Goal: Task Accomplishment & Management: Manage account settings

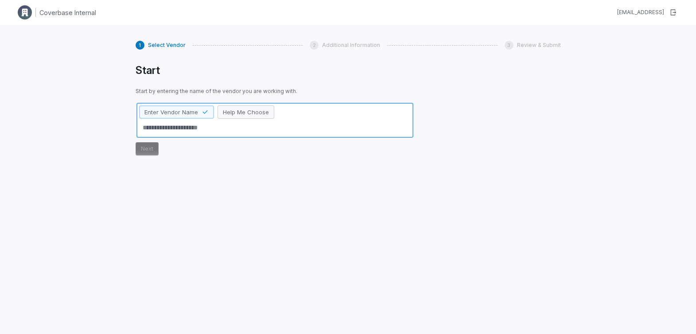
click at [241, 115] on span "Help Me Choose" at bounding box center [246, 112] width 46 height 8
type textarea "*"
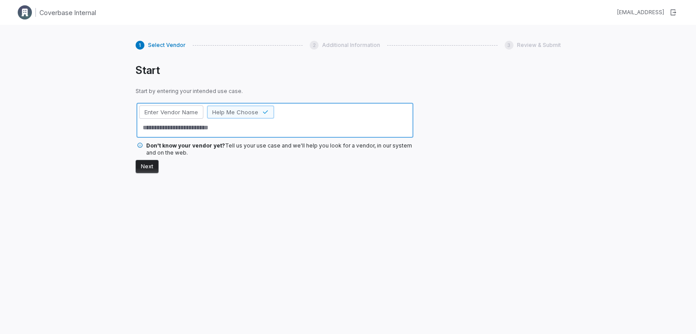
click at [220, 129] on textarea at bounding box center [275, 128] width 272 height 15
type textarea "*"
type textarea "**"
type textarea "*"
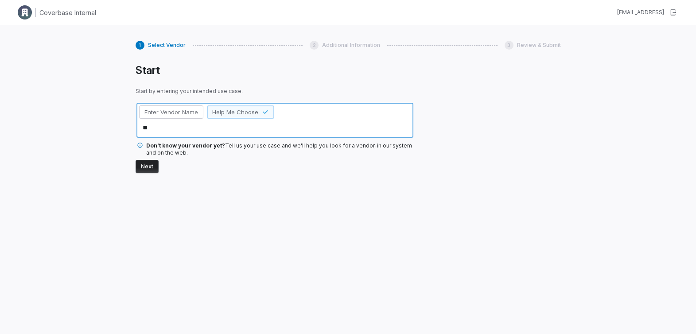
type textarea "***"
type textarea "*"
type textarea "***"
type textarea "*"
type textarea "*****"
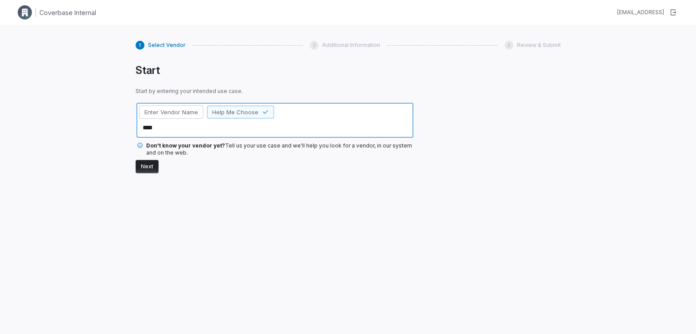
type textarea "*"
type textarea "******"
type textarea "*"
type textarea "*******"
type textarea "*"
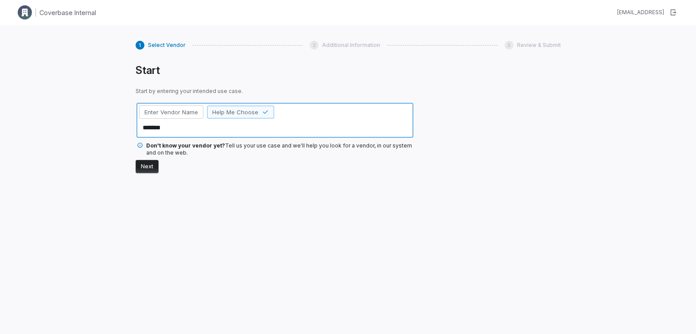
type textarea "********"
type textarea "*"
type textarea "*********"
type textarea "*"
type textarea "**********"
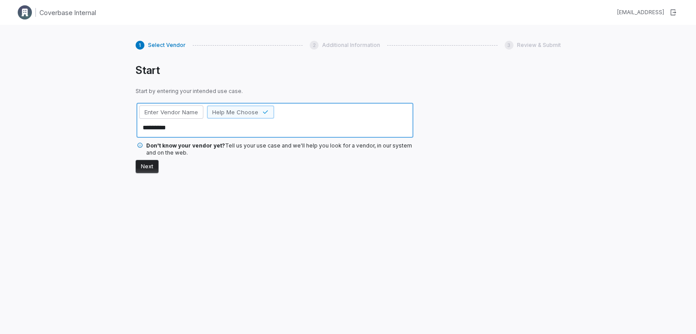
type textarea "*"
type textarea "**********"
type textarea "*"
type textarea "**********"
type textarea "*"
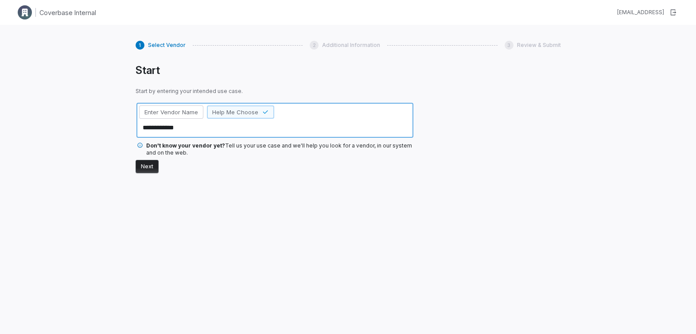
type textarea "**********"
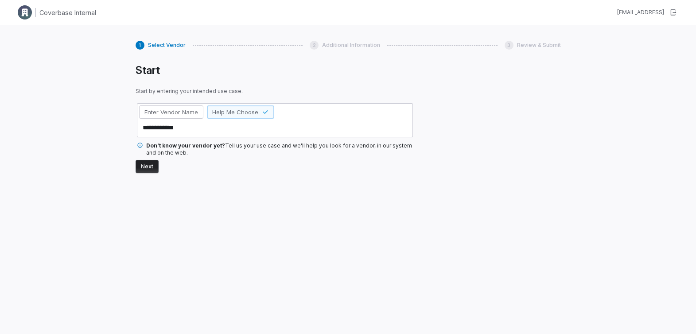
click at [146, 170] on button "Next" at bounding box center [147, 166] width 23 height 13
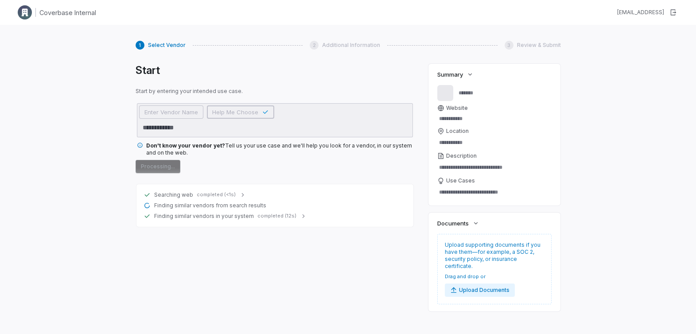
type textarea "*"
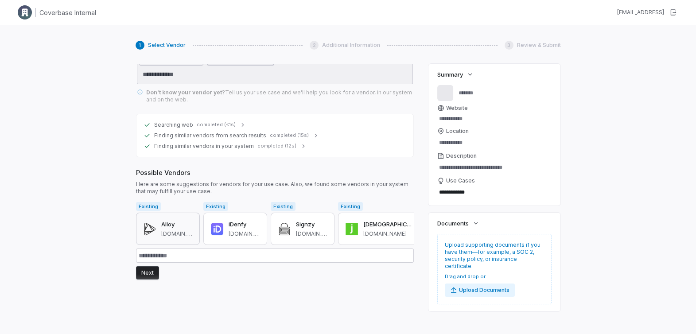
click at [166, 227] on div "Alloy alloy.com" at bounding box center [176, 229] width 31 height 18
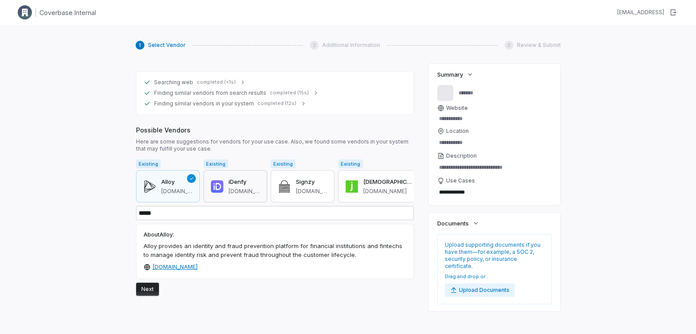
scroll to position [110, 0]
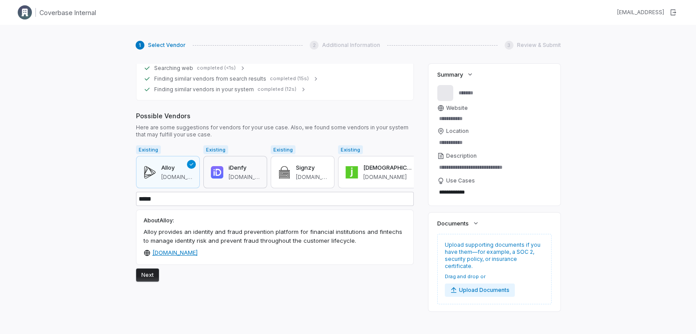
click at [230, 174] on span "idenfy.com" at bounding box center [244, 177] width 31 height 7
click at [281, 177] on button "Signzy signzy.com" at bounding box center [303, 172] width 64 height 33
type input "******"
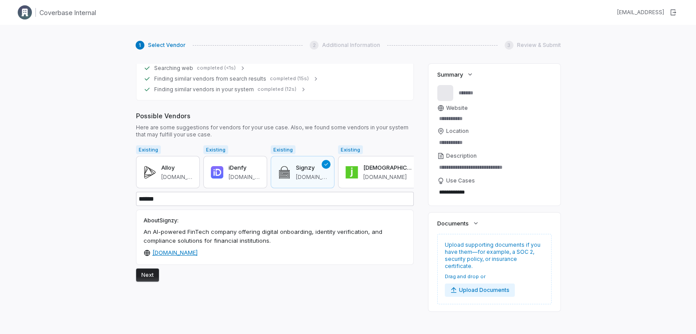
type textarea "*"
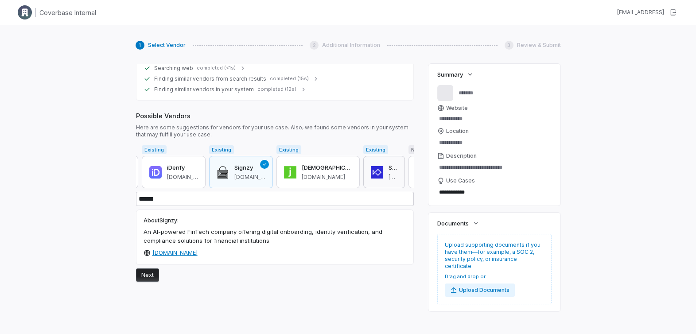
scroll to position [0, 68]
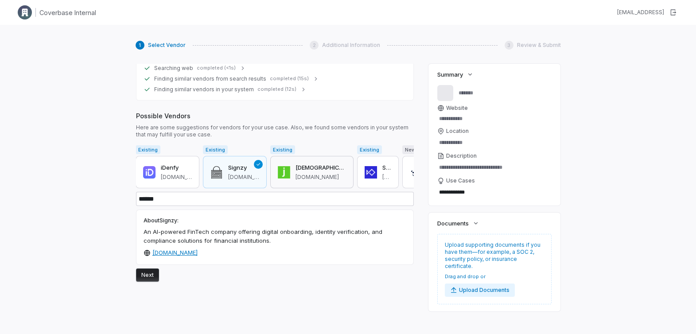
click at [296, 166] on h3 "[DEMOGRAPHIC_DATA]" at bounding box center [321, 168] width 51 height 9
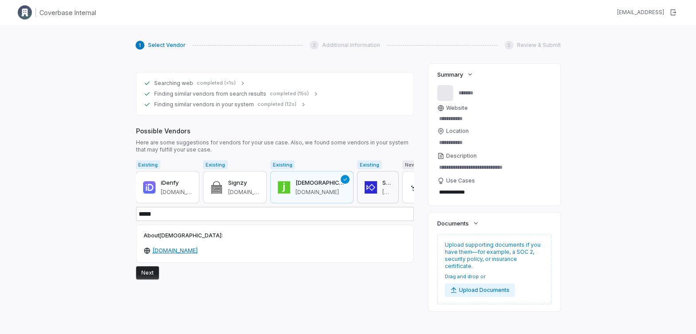
click at [357, 195] on button "Sardine sardine.ai" at bounding box center [378, 187] width 42 height 33
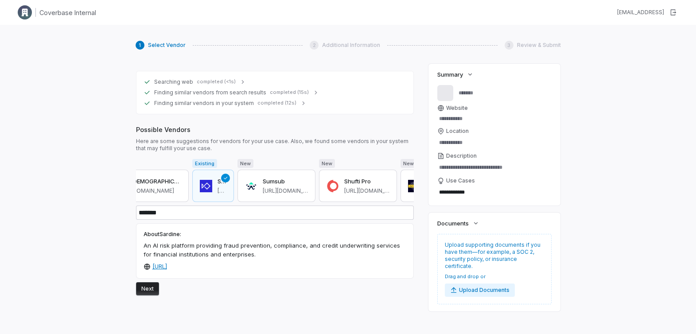
scroll to position [0, 241]
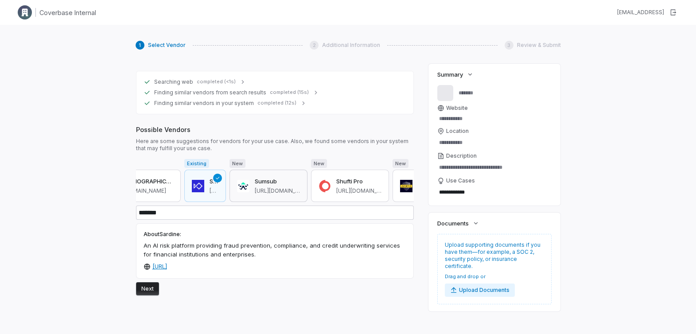
click at [255, 186] on div "Sumsub https://sumsub.com" at bounding box center [277, 186] width 45 height 18
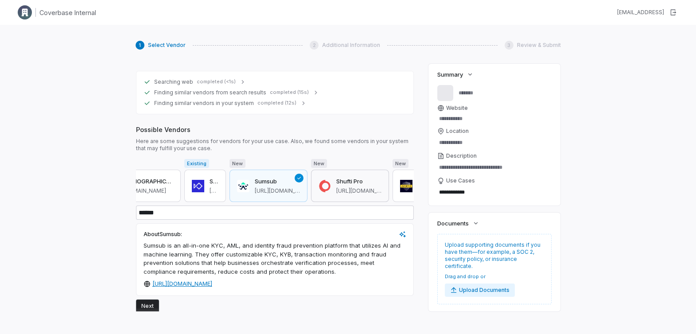
scroll to position [0, 247]
click at [334, 189] on span "https://shuftipro.com" at bounding box center [352, 190] width 45 height 7
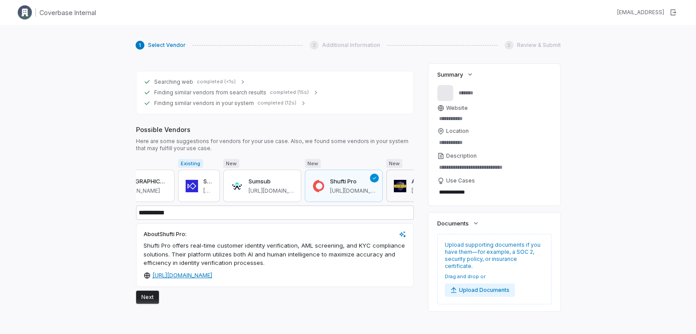
click at [412, 185] on div "AU10TIX https://www.au10tix.com" at bounding box center [434, 186] width 45 height 18
type input "*******"
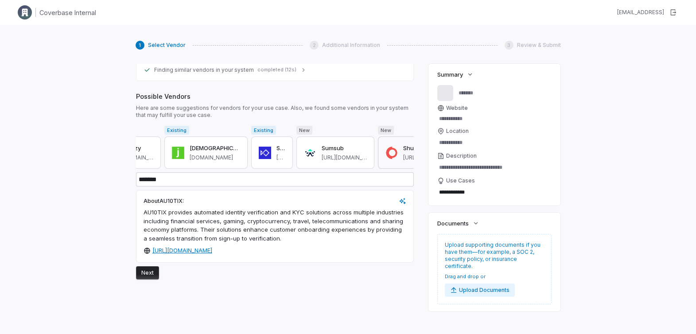
scroll to position [0, 0]
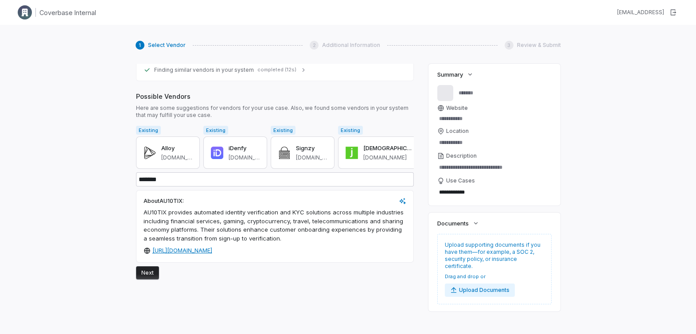
click at [149, 272] on button "Next" at bounding box center [147, 272] width 23 height 13
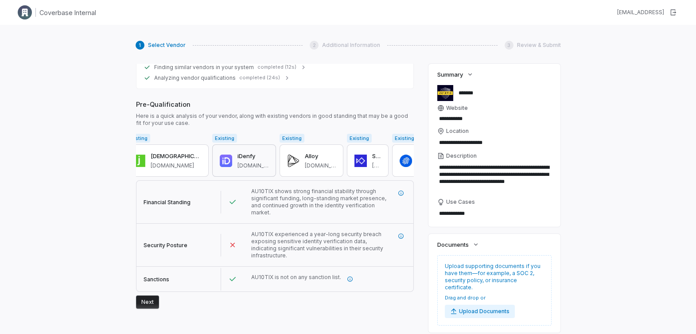
scroll to position [0, 94]
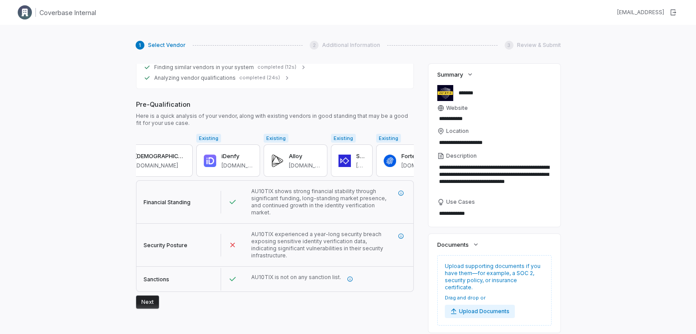
click at [322, 193] on span "AU10TIX shows strong financial stability through significant funding, long-stan…" at bounding box center [318, 202] width 135 height 28
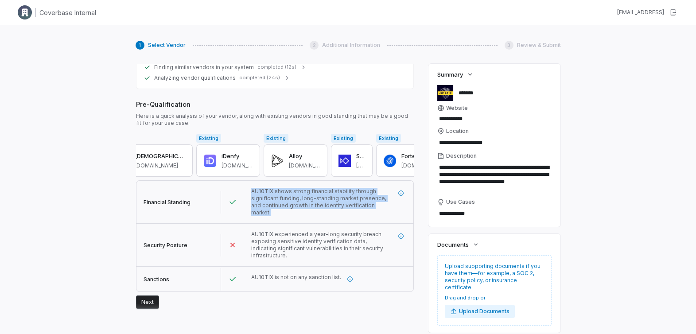
click at [322, 193] on span "AU10TIX shows strong financial stability through significant funding, long-stan…" at bounding box center [318, 202] width 135 height 28
click at [401, 194] on icon "More information" at bounding box center [401, 193] width 6 height 6
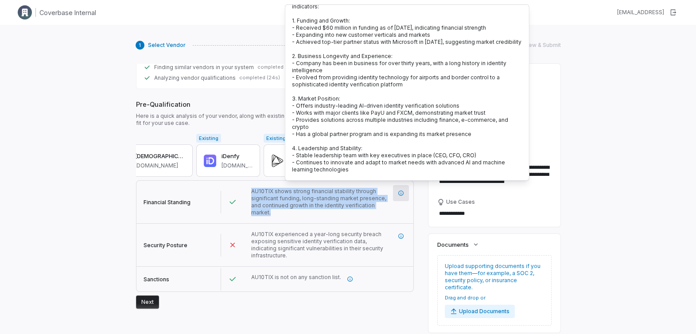
scroll to position [0, 0]
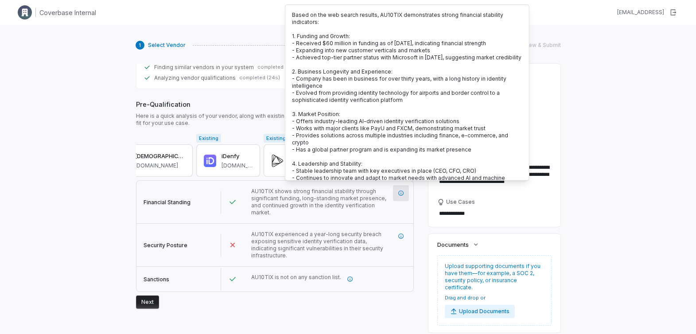
click at [328, 44] on span "- Received $60 million in funding as of January 2022, indicating financial stre…" at bounding box center [389, 43] width 194 height 7
click at [332, 59] on span "- Achieved top-tier partner status with Microsoft in March 2024, suggesting mar…" at bounding box center [407, 57] width 230 height 7
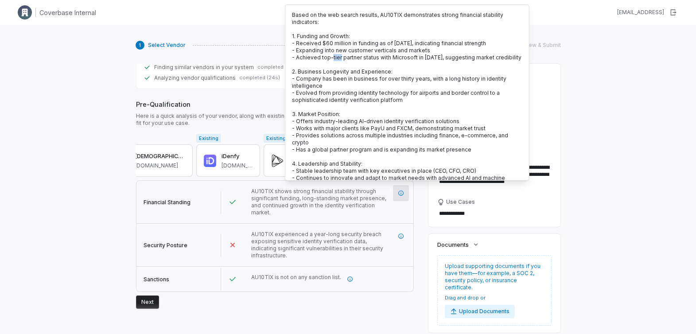
click at [332, 59] on span "- Achieved top-tier partner status with Microsoft in March 2024, suggesting mar…" at bounding box center [407, 57] width 230 height 7
click at [328, 234] on span "AU10TIX experienced a year-long security breach exposing sensitive identity ver…" at bounding box center [317, 245] width 132 height 28
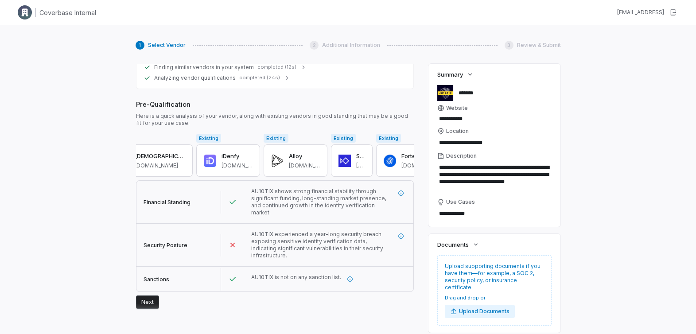
click at [265, 237] on span "AU10TIX experienced a year-long security breach exposing sensitive identity ver…" at bounding box center [317, 245] width 132 height 28
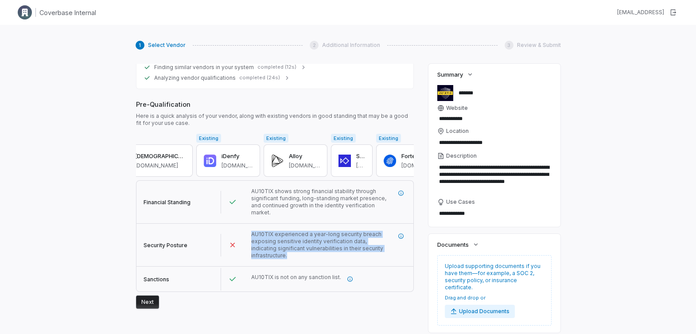
click at [265, 237] on span "AU10TIX experienced a year-long security breach exposing sensitive identity ver…" at bounding box center [317, 245] width 132 height 28
click at [402, 233] on icon "More information" at bounding box center [401, 236] width 6 height 6
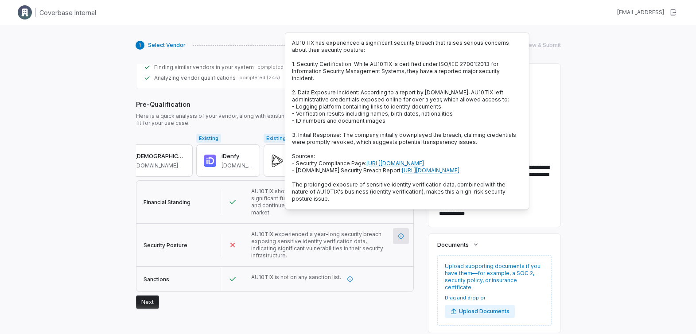
click at [385, 297] on div "Searching web completed (<1s) Finding similar vendors from search results compl…" at bounding box center [275, 54] width 279 height 531
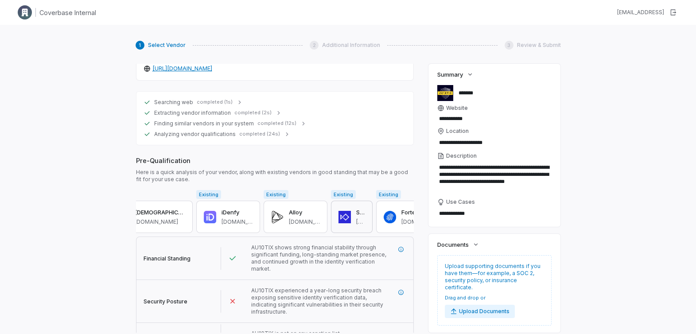
scroll to position [368, 0]
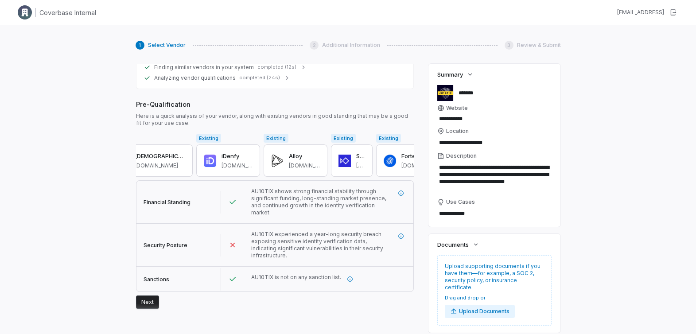
click at [148, 296] on button "Next" at bounding box center [147, 302] width 23 height 13
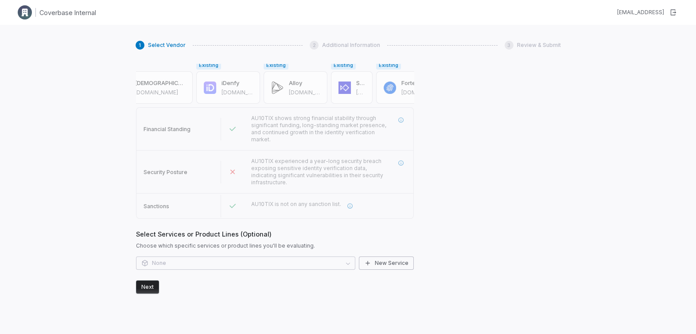
scroll to position [442, 0]
click at [176, 229] on span "Select Services or Product Lines (Optional)" at bounding box center [275, 233] width 278 height 9
click at [150, 280] on button "Next" at bounding box center [147, 286] width 23 height 13
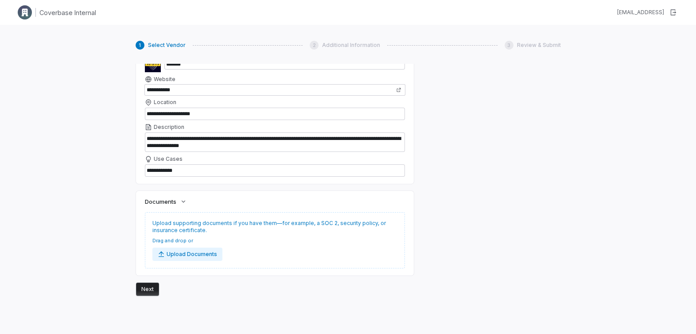
scroll to position [731, 0]
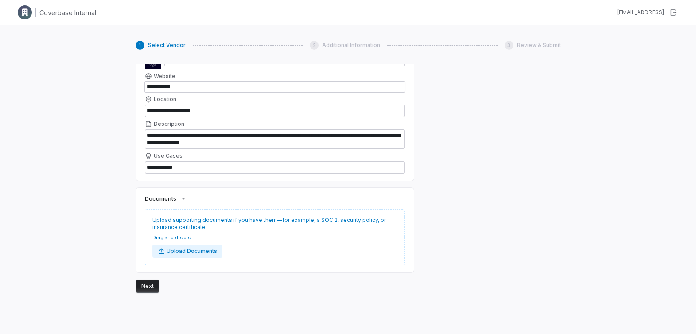
click at [144, 280] on button "Next" at bounding box center [147, 286] width 23 height 13
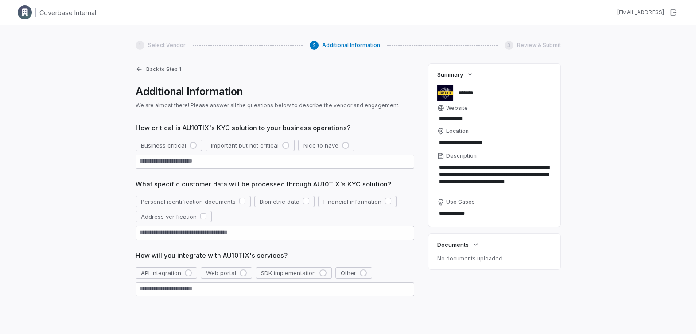
scroll to position [3, 0]
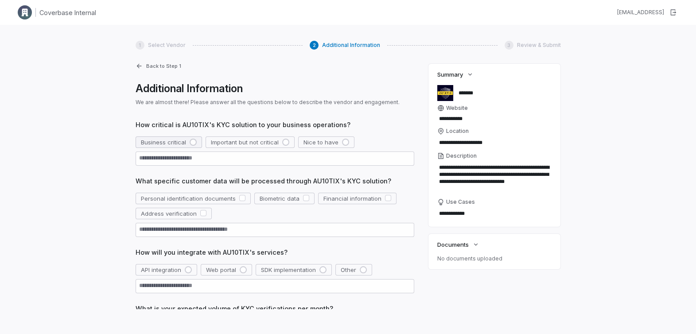
click at [195, 142] on div "button" at bounding box center [193, 142] width 7 height 7
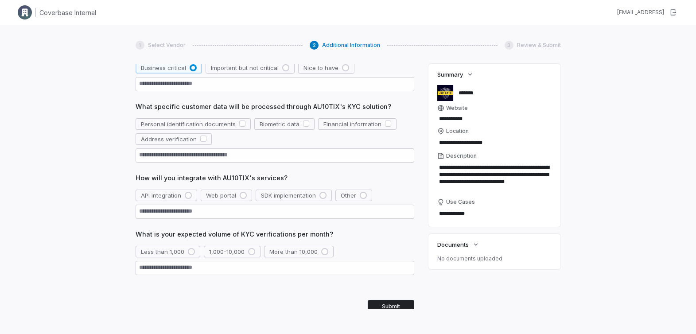
scroll to position [85, 0]
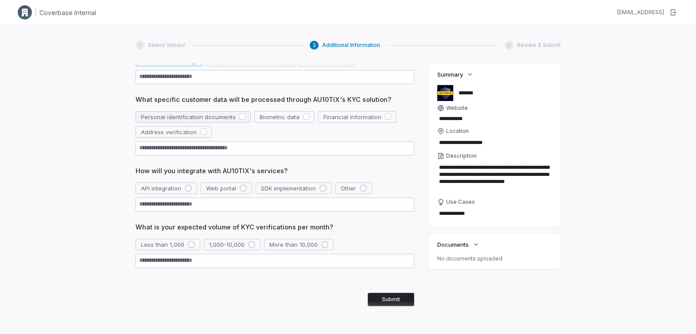
click at [240, 118] on button "button" at bounding box center [242, 116] width 6 height 6
click at [305, 118] on button "button" at bounding box center [306, 116] width 6 height 6
click at [385, 117] on button "button" at bounding box center [388, 116] width 6 height 6
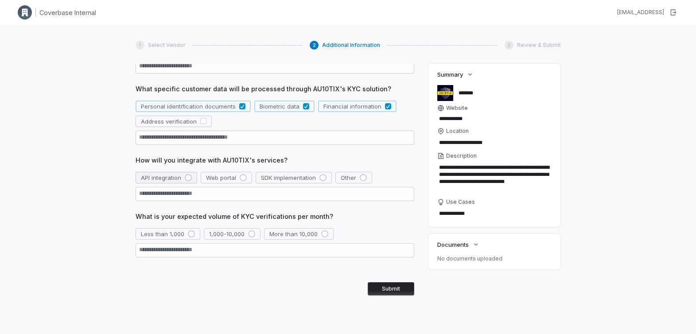
click at [190, 178] on div "button" at bounding box center [188, 177] width 7 height 7
click at [325, 236] on div "button" at bounding box center [324, 233] width 7 height 7
click at [394, 286] on button "Submit" at bounding box center [391, 288] width 47 height 13
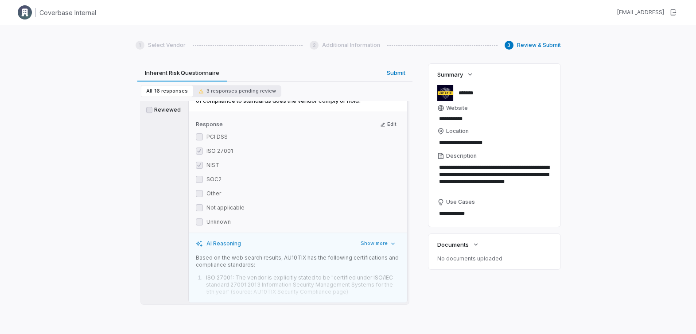
scroll to position [1181, 0]
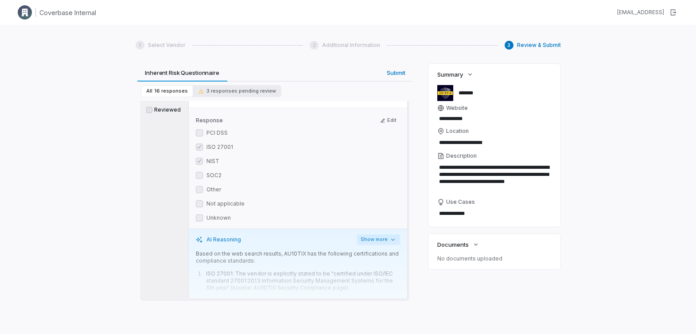
click at [393, 236] on icon "button" at bounding box center [393, 239] width 7 height 7
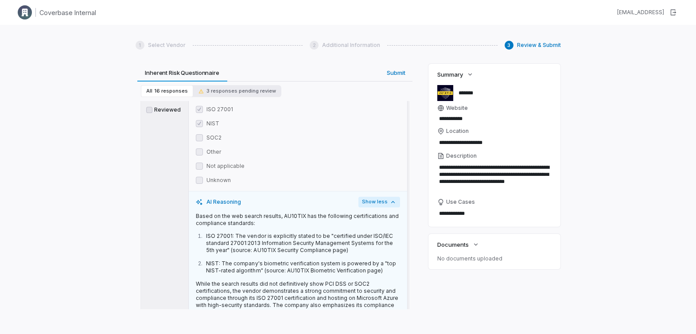
scroll to position [1247, 0]
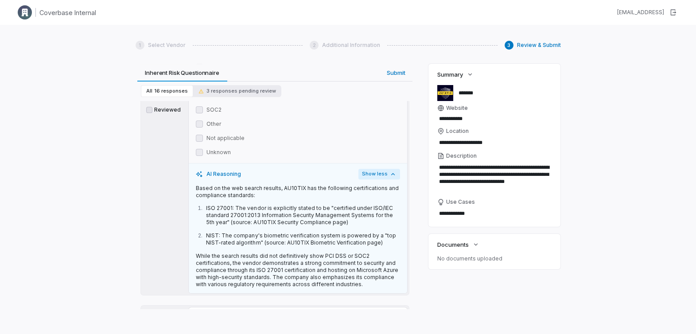
click at [227, 185] on p "Based on the web search results, AU10TIX has the following certifications and c…" at bounding box center [298, 192] width 204 height 14
click at [234, 185] on div "Based on the web search results, AU10TIX has the following certifications and c…" at bounding box center [298, 236] width 204 height 103
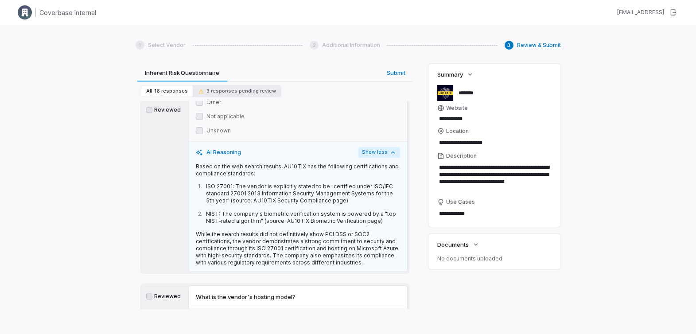
scroll to position [1273, 0]
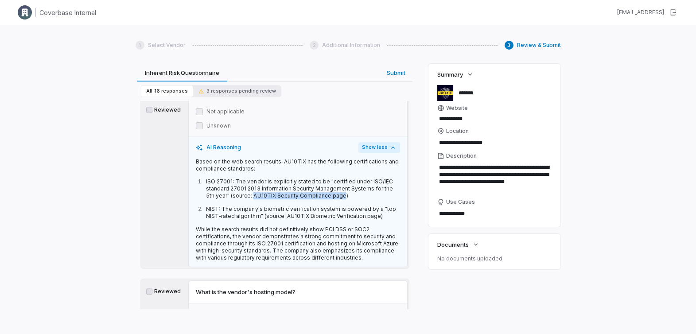
drag, startPoint x: 242, startPoint y: 180, endPoint x: 332, endPoint y: 181, distance: 90.0
click at [332, 181] on p "ISO 27001: The vendor is explicitly stated to be "certified under ISO/IEC stand…" at bounding box center [303, 188] width 194 height 21
click at [331, 206] on p "NIST: The company's biometric verification system is powered by a "top NIST-rat…" at bounding box center [303, 213] width 194 height 14
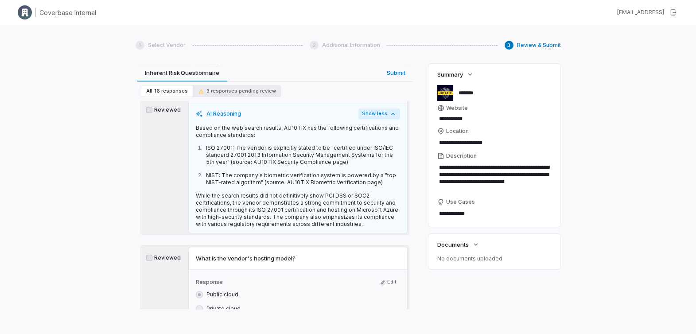
scroll to position [1309, 0]
click at [324, 191] on p "While the search results did not definitively show PCI DSS or SOC2 certificatio…" at bounding box center [298, 208] width 204 height 35
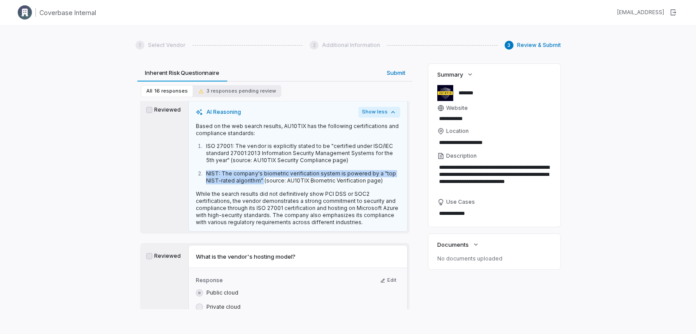
drag, startPoint x: 263, startPoint y: 165, endPoint x: 208, endPoint y: 160, distance: 55.2
click at [208, 170] on p "NIST: The company's biometric verification system is powered by a "top NIST-rat…" at bounding box center [303, 177] width 194 height 14
click at [238, 169] on div "Based on the web search results, AU10TIX has the following certifications and c…" at bounding box center [298, 174] width 204 height 103
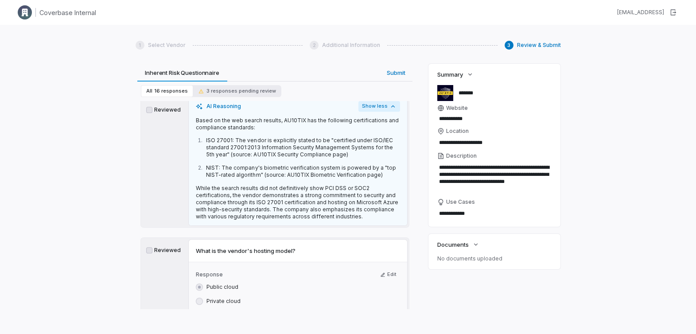
scroll to position [1316, 0]
drag, startPoint x: 258, startPoint y: 162, endPoint x: 214, endPoint y: 158, distance: 43.6
click at [214, 164] on p "NIST: The company's biometric verification system is powered by a "top NIST-rat…" at bounding box center [303, 171] width 194 height 14
click at [218, 165] on div "Based on the web search results, AU10TIX has the following certifications and c…" at bounding box center [298, 167] width 204 height 103
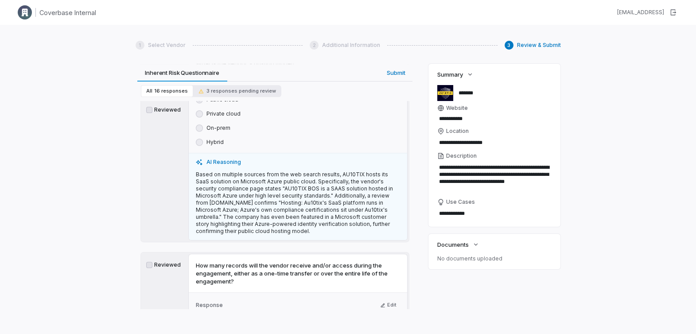
scroll to position [1507, 0]
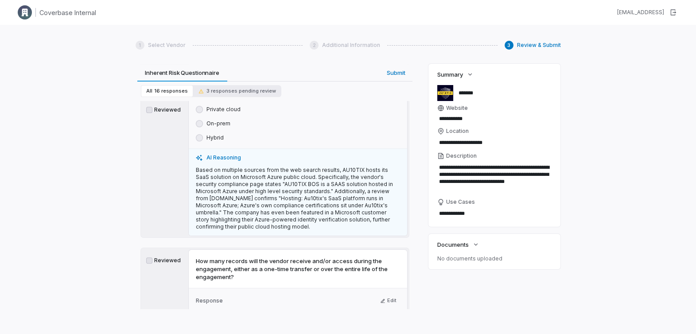
click at [273, 172] on p "Based on multiple sources from the web search results, AU10TIX hosts its SaaS s…" at bounding box center [298, 199] width 204 height 64
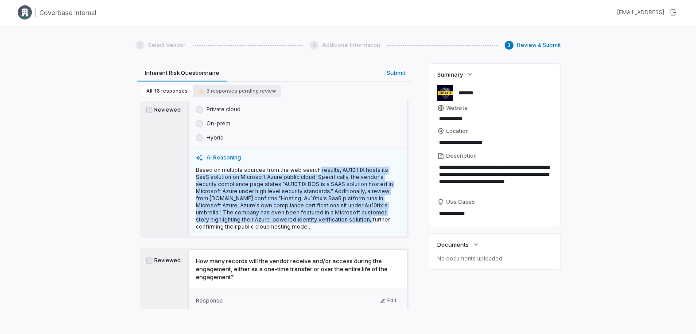
drag, startPoint x: 314, startPoint y: 157, endPoint x: 307, endPoint y: 202, distance: 45.7
click at [307, 202] on p "Based on multiple sources from the web search results, AU10TIX hosts its SaaS s…" at bounding box center [298, 199] width 204 height 64
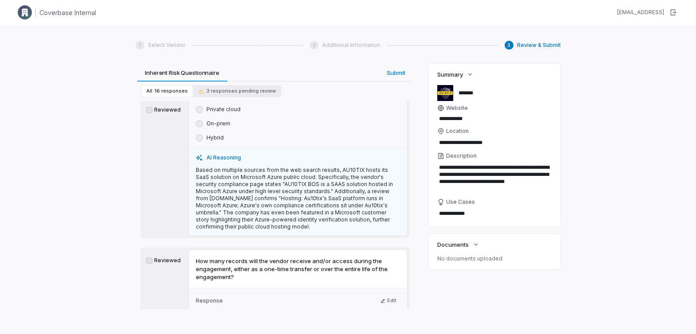
click at [352, 167] on p "Based on multiple sources from the web search results, AU10TIX hosts its SaaS s…" at bounding box center [298, 199] width 204 height 64
drag, startPoint x: 226, startPoint y: 164, endPoint x: 296, endPoint y: 165, distance: 70.1
click at [296, 167] on p "Based on multiple sources from the web search results, AU10TIX hosts its SaaS s…" at bounding box center [298, 199] width 204 height 64
click at [295, 175] on p "Based on multiple sources from the web search results, AU10TIX hosts its SaaS s…" at bounding box center [298, 199] width 204 height 64
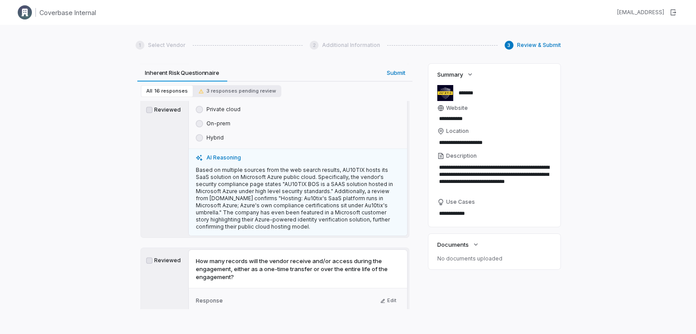
scroll to position [1511, 0]
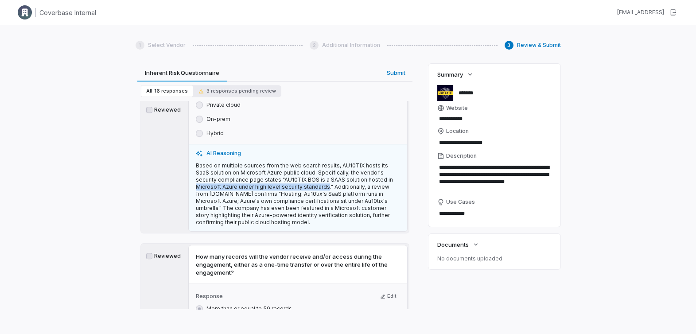
drag, startPoint x: 368, startPoint y: 166, endPoint x: 300, endPoint y: 170, distance: 67.9
click at [300, 170] on p "Based on multiple sources from the web search results, AU10TIX hosts its SaaS s…" at bounding box center [298, 194] width 204 height 64
click at [301, 175] on p "Based on multiple sources from the web search results, AU10TIX hosts its SaaS s…" at bounding box center [298, 194] width 204 height 64
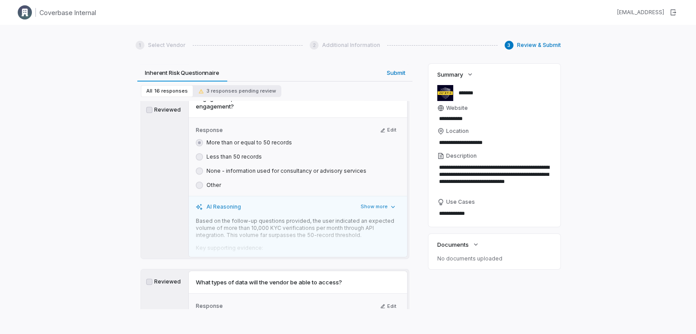
scroll to position [1680, 0]
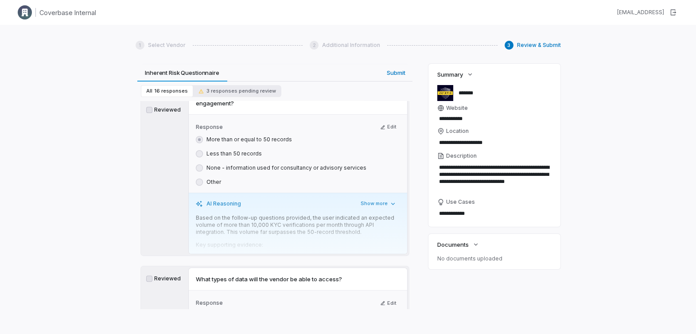
click at [299, 222] on div "Based on the follow-up questions provided, the user indicated an expected volum…" at bounding box center [298, 232] width 204 height 35
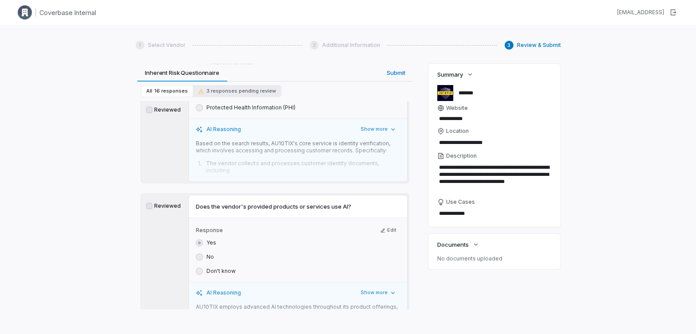
scroll to position [2050, 0]
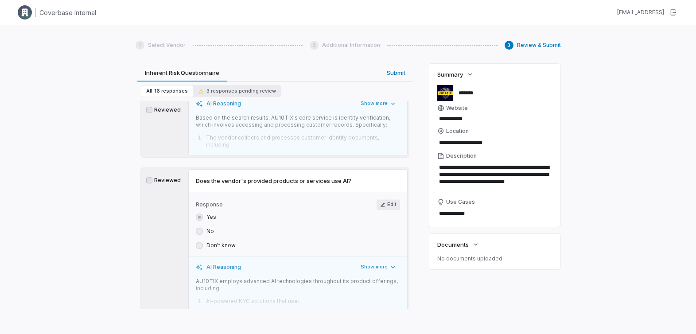
click at [387, 199] on button "Edit" at bounding box center [388, 204] width 23 height 11
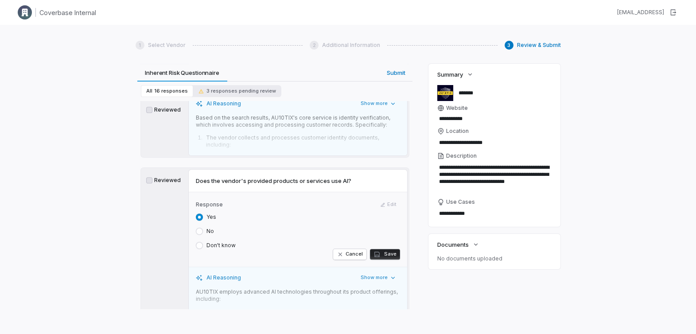
click at [199, 228] on button "No" at bounding box center [199, 231] width 7 height 7
click at [392, 249] on button "Save" at bounding box center [385, 254] width 30 height 11
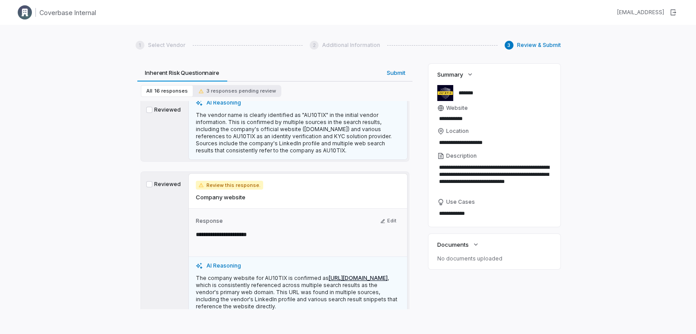
scroll to position [361, 0]
click at [252, 93] on span "3 responses pending review" at bounding box center [238, 91] width 78 height 7
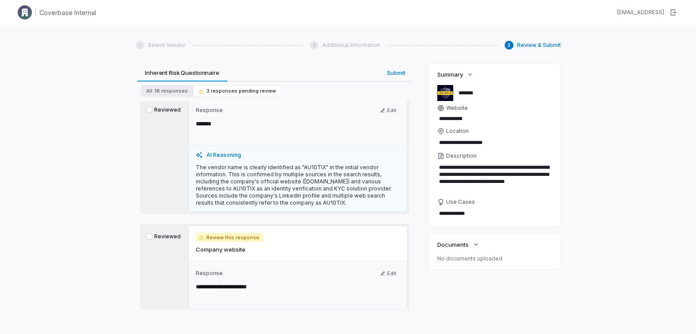
scroll to position [0, 0]
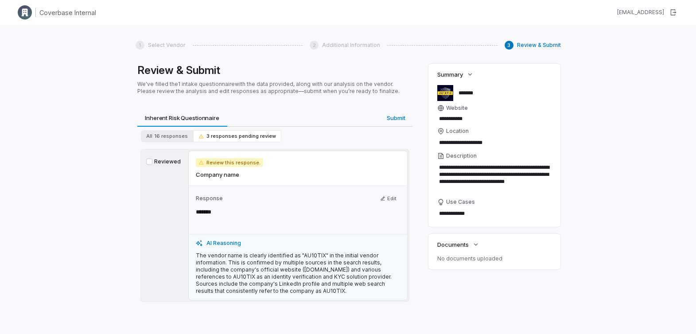
click at [150, 164] on button "Reviewed" at bounding box center [149, 162] width 6 height 6
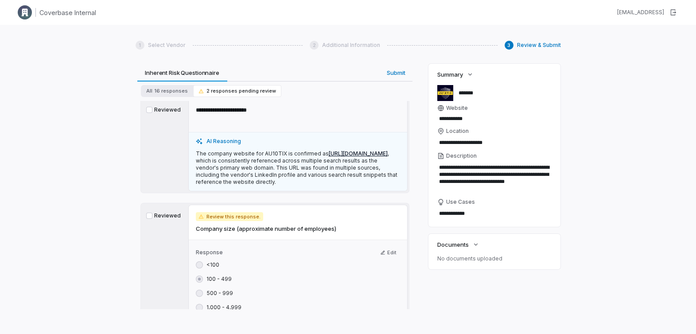
scroll to position [83, 0]
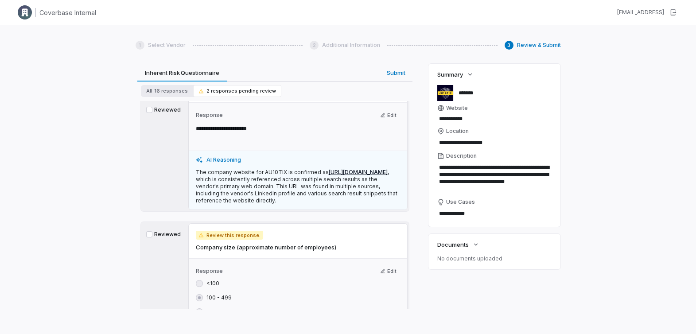
click at [149, 108] on button "Reviewed" at bounding box center [149, 110] width 6 height 6
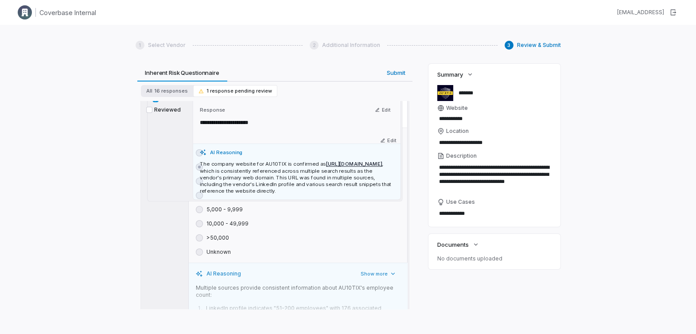
scroll to position [61, 0]
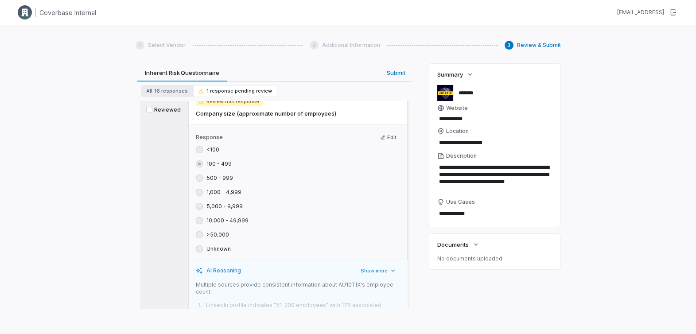
click at [151, 110] on button "Reviewed" at bounding box center [149, 110] width 6 height 6
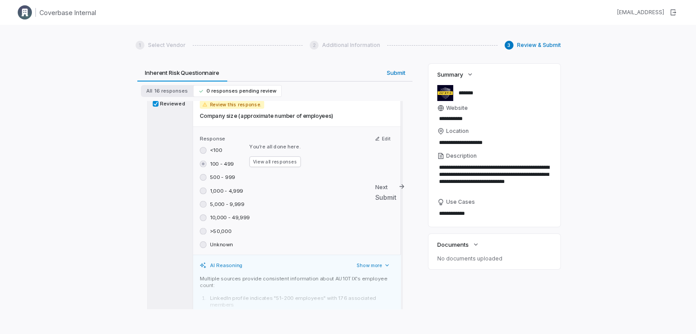
scroll to position [0, 0]
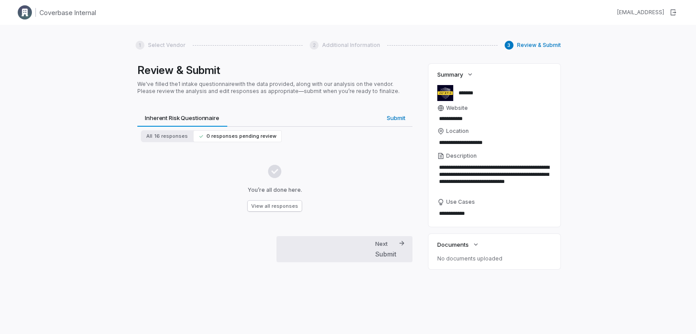
click at [379, 255] on div "Submit" at bounding box center [385, 254] width 21 height 9
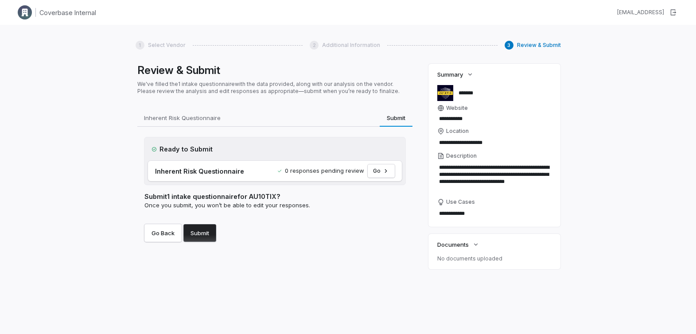
click at [198, 236] on button "Submit" at bounding box center [200, 233] width 33 height 18
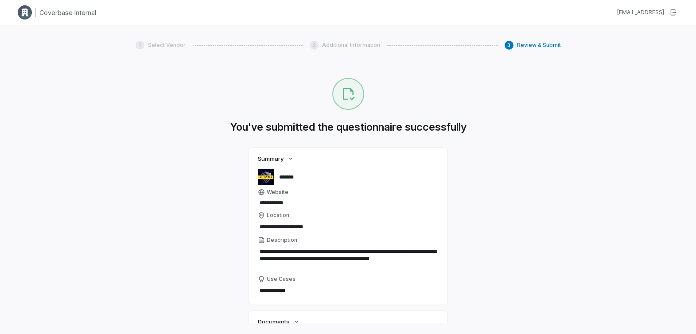
scroll to position [69, 0]
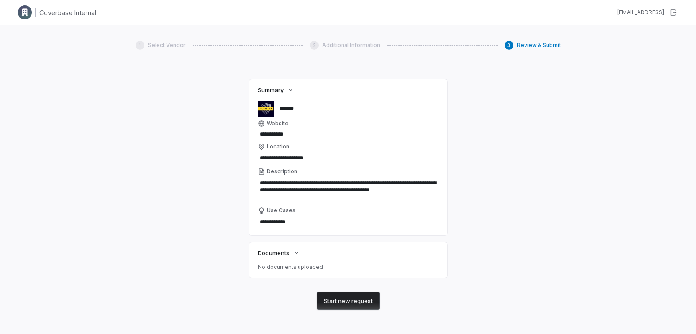
type textarea "*"
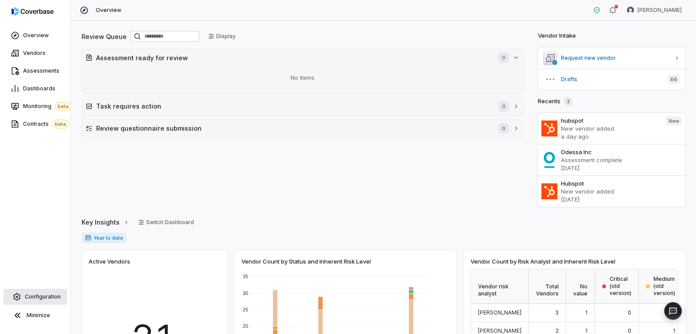
click at [39, 297] on span "Configuration" at bounding box center [43, 296] width 36 height 7
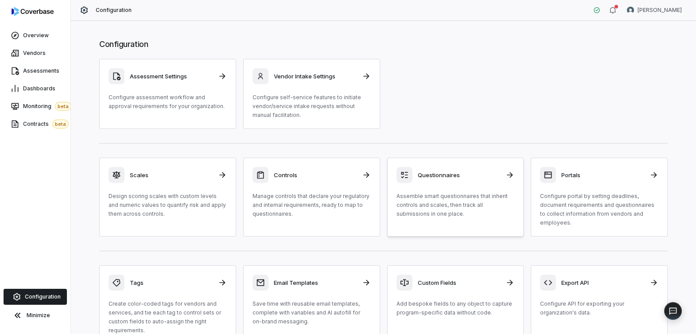
click at [463, 201] on p "Assemble smart questionnaires that inherit controls and scales, then track all …" at bounding box center [456, 205] width 118 height 27
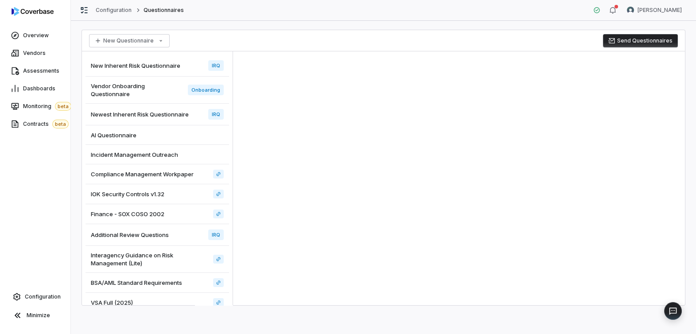
scroll to position [160, 0]
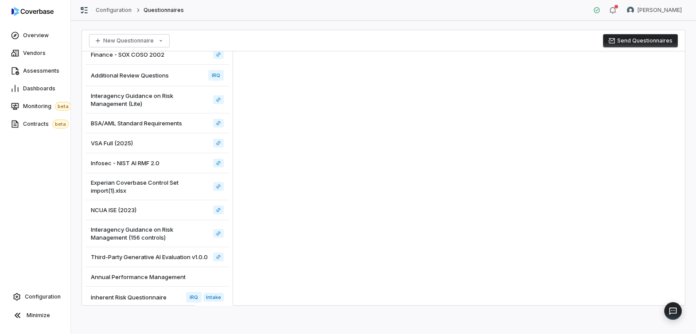
click at [153, 293] on span "Inherent Risk Questionnaire" at bounding box center [129, 297] width 76 height 8
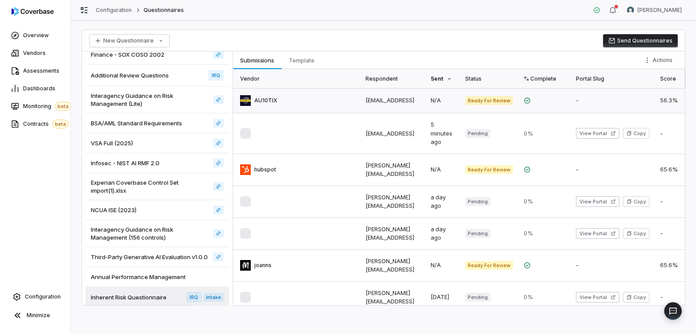
click at [280, 101] on link at bounding box center [296, 100] width 127 height 25
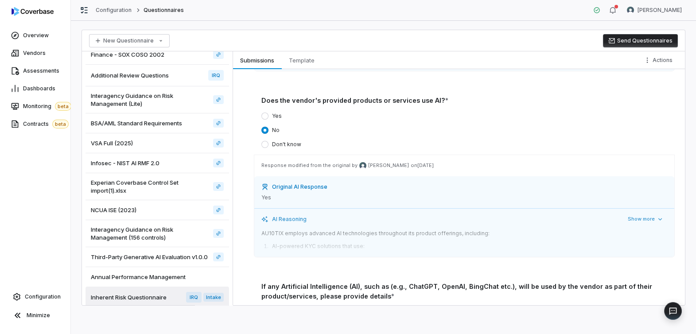
scroll to position [1588, 0]
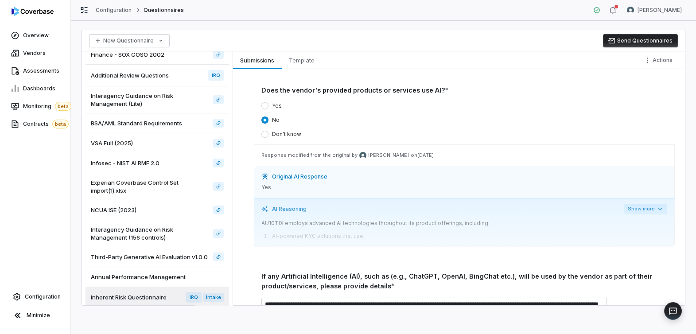
click at [657, 207] on icon "button" at bounding box center [660, 209] width 7 height 7
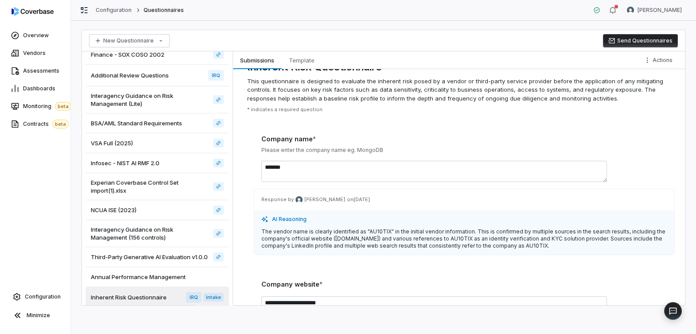
scroll to position [0, 0]
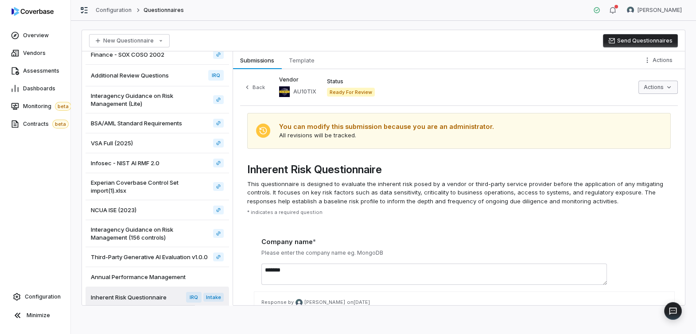
click at [671, 90] on html "Overview Vendors Assessments Dashboards Monitoring beta Contracts beta Configur…" at bounding box center [348, 167] width 696 height 334
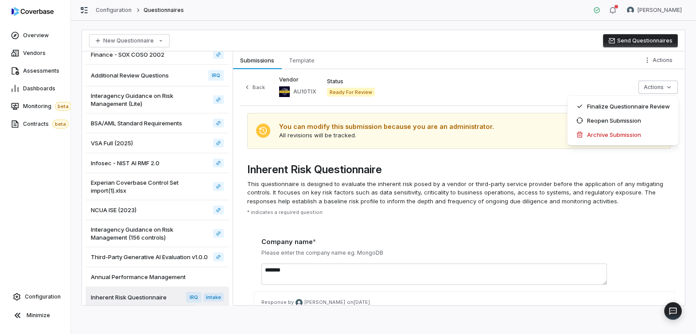
click at [533, 277] on html "Overview Vendors Assessments Dashboards Monitoring beta Contracts beta Configur…" at bounding box center [348, 167] width 696 height 334
click at [651, 91] on html "Overview Vendors Assessments Dashboards Monitoring beta Contracts beta Configur…" at bounding box center [348, 167] width 696 height 334
click at [609, 105] on div "Finalize Questionnaire Review" at bounding box center [623, 106] width 104 height 14
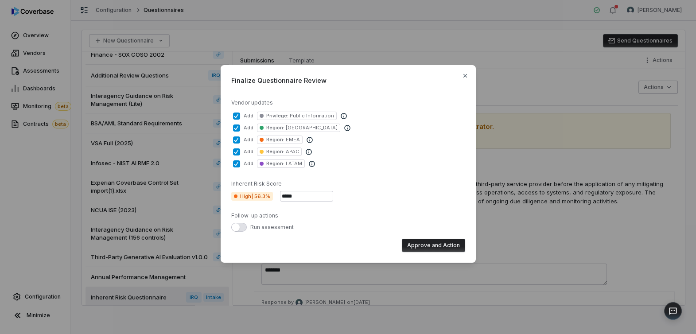
click at [434, 246] on button "Approve and Action" at bounding box center [433, 245] width 63 height 13
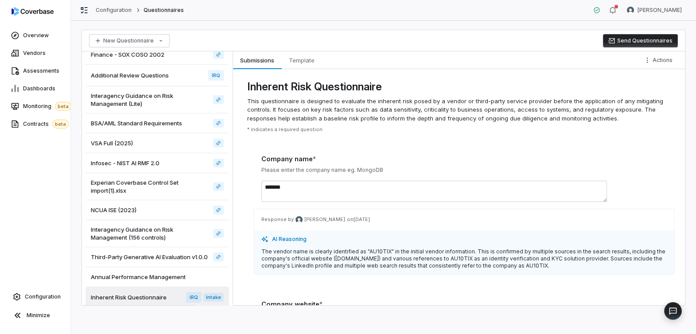
scroll to position [84, 0]
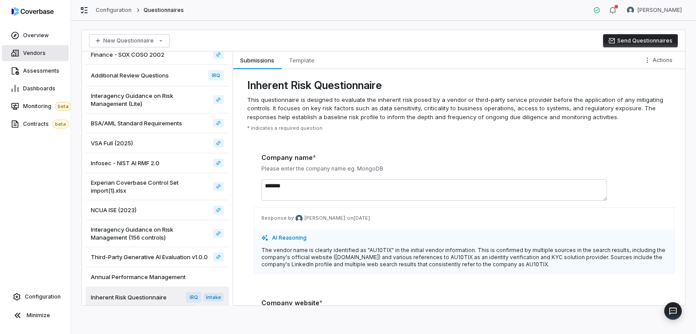
click at [34, 53] on span "Vendors" at bounding box center [34, 53] width 23 height 7
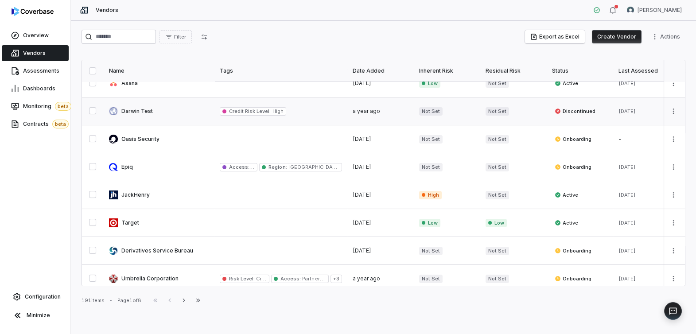
scroll to position [40, 0]
click at [134, 222] on link at bounding box center [159, 222] width 111 height 27
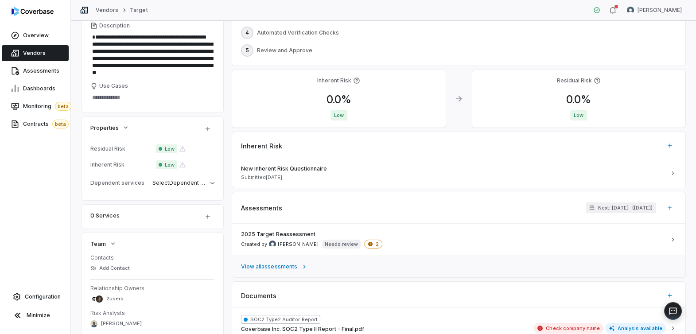
scroll to position [151, 0]
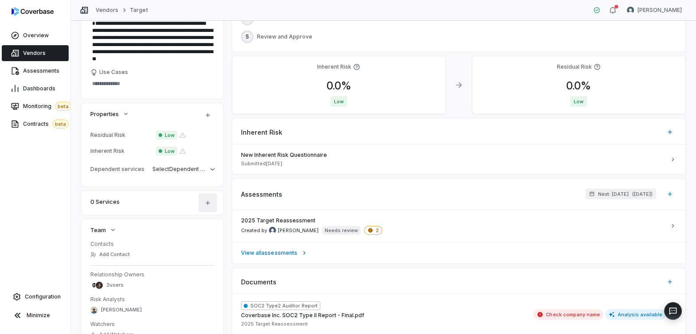
type textarea "*"
click at [208, 204] on icon "button" at bounding box center [207, 202] width 7 height 7
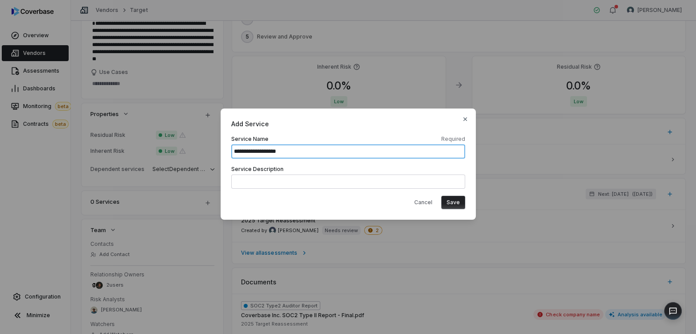
type input "**********"
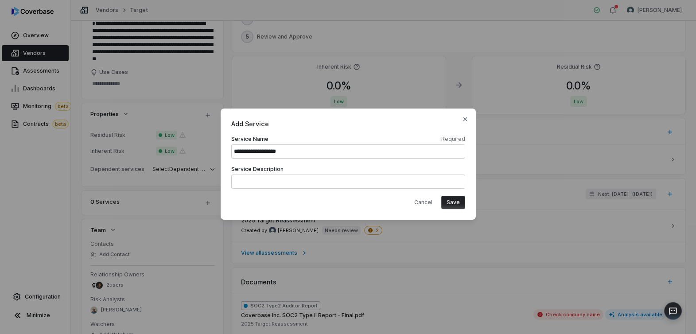
click at [459, 204] on button "Save" at bounding box center [453, 202] width 24 height 13
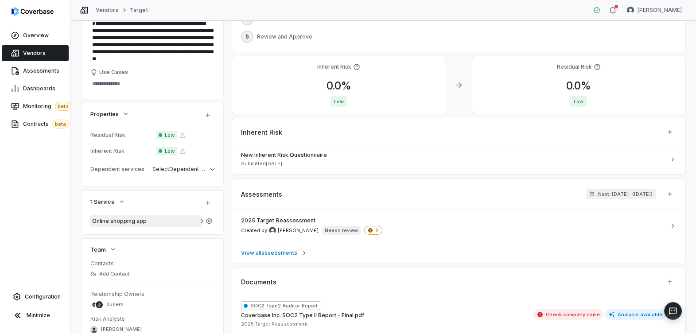
click at [139, 223] on span "Online shopping app" at bounding box center [146, 221] width 108 height 7
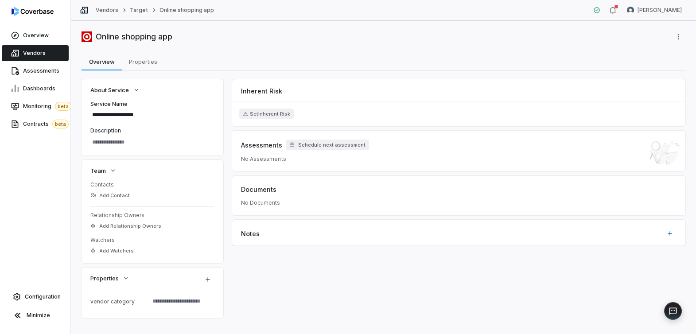
scroll to position [12, 0]
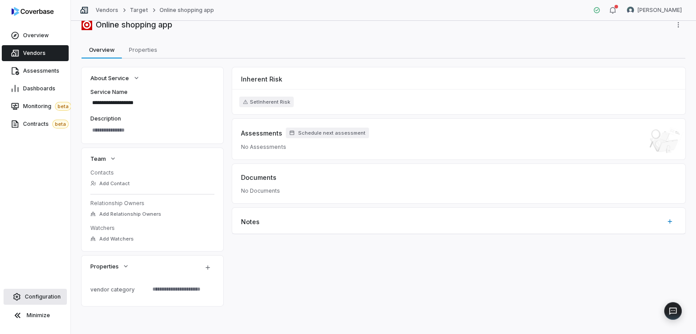
click at [49, 296] on span "Configuration" at bounding box center [43, 296] width 36 height 7
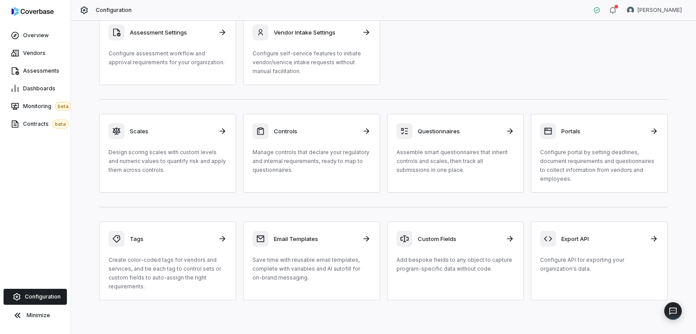
scroll to position [47, 0]
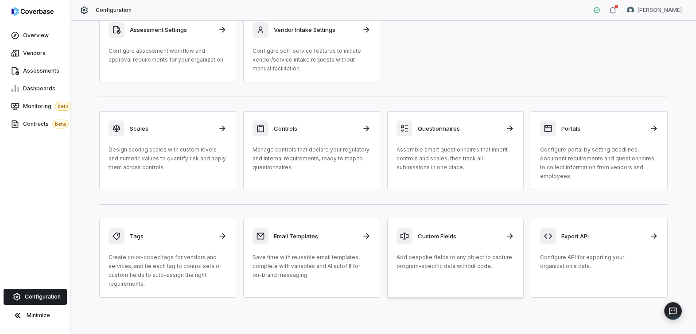
click at [418, 248] on div "Custom Fields Add bespoke fields to any object to capture program-specific data…" at bounding box center [456, 249] width 118 height 43
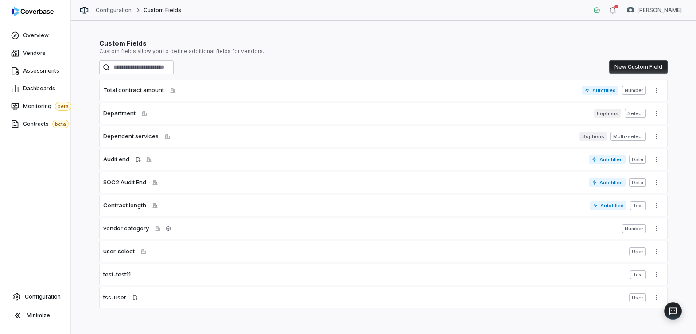
click at [652, 67] on button "New Custom Field" at bounding box center [638, 66] width 59 height 13
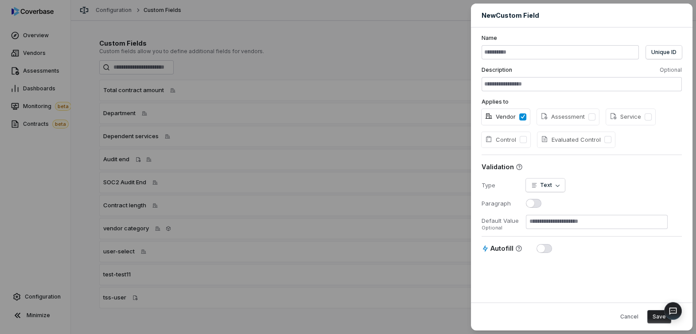
click at [35, 56] on div "**********" at bounding box center [348, 167] width 696 height 334
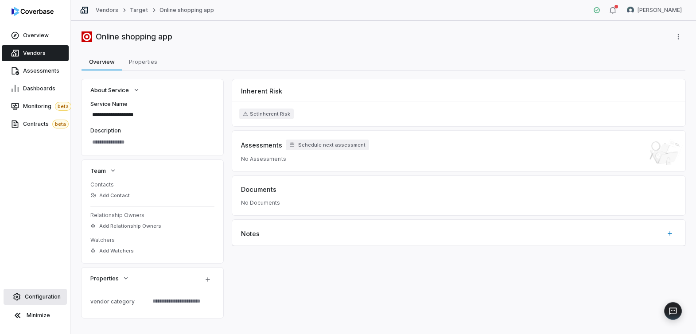
click at [42, 297] on span "Configuration" at bounding box center [43, 296] width 36 height 7
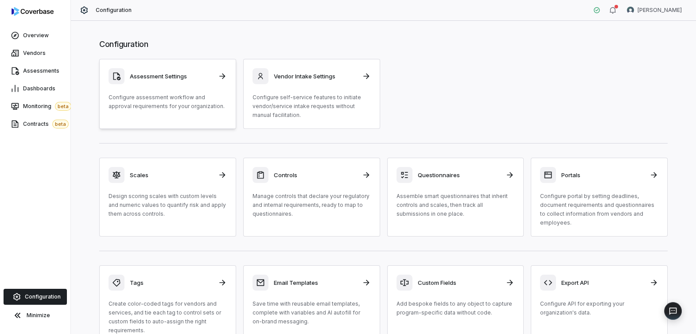
click at [172, 98] on p "Configure assessment workflow and approval requirements for your organization." at bounding box center [168, 102] width 118 height 18
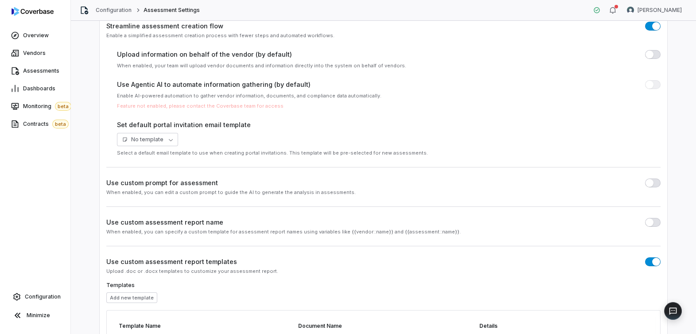
scroll to position [129, 0]
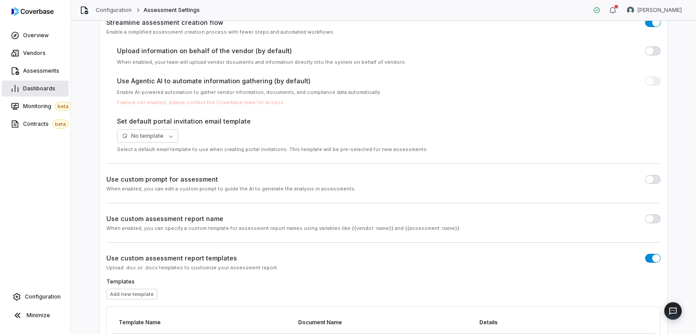
click at [33, 88] on span "Dashboards" at bounding box center [39, 88] width 32 height 7
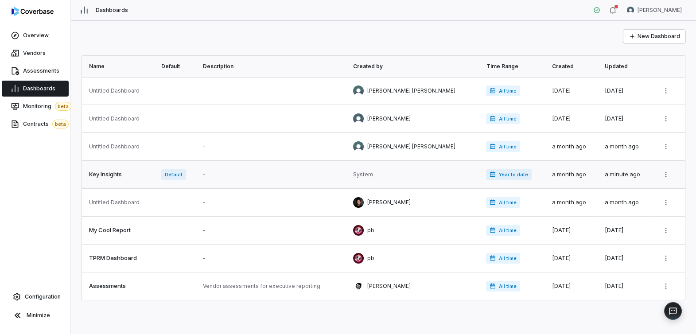
click at [108, 178] on link at bounding box center [119, 174] width 74 height 27
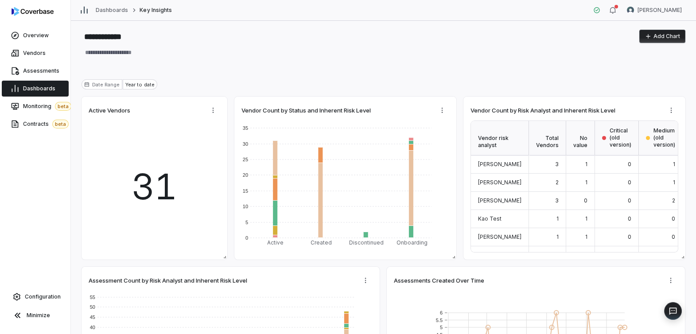
type textarea "*"
click at [653, 39] on button "Add Chart" at bounding box center [663, 36] width 46 height 13
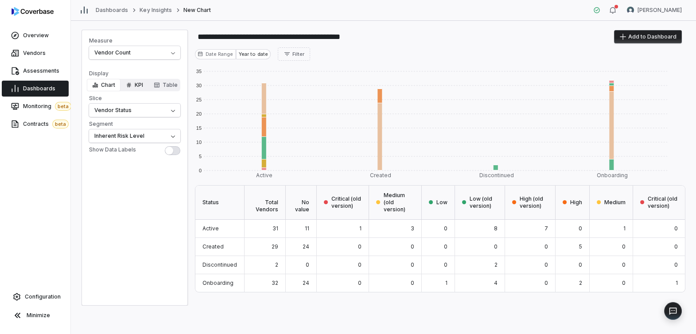
click at [137, 88] on button "KPI" at bounding box center [135, 85] width 28 height 12
type input "**********"
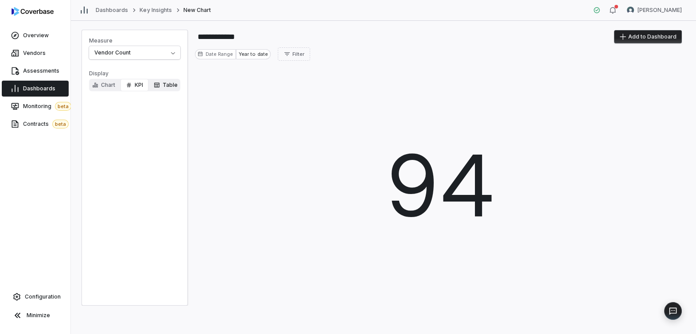
click at [166, 88] on button "Table" at bounding box center [165, 85] width 35 height 12
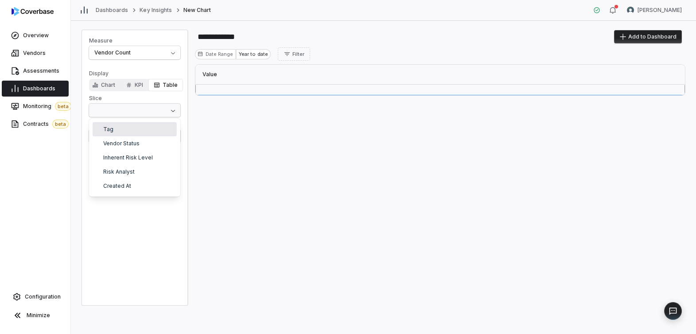
click at [165, 110] on html "**********" at bounding box center [348, 167] width 696 height 334
select select "******"
type input "**********"
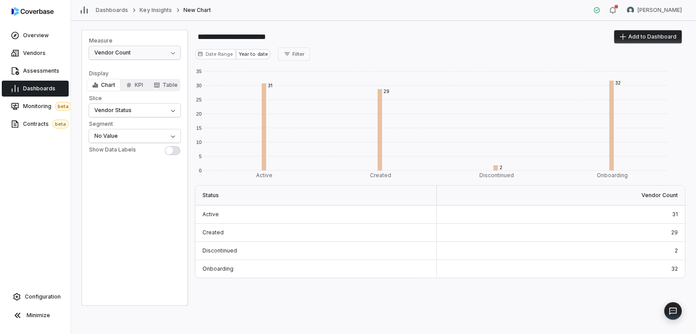
click at [170, 53] on html "**********" at bounding box center [348, 167] width 696 height 334
click at [142, 215] on html "**********" at bounding box center [348, 167] width 696 height 334
click at [161, 110] on html "**********" at bounding box center [348, 167] width 696 height 334
click at [166, 140] on html "**********" at bounding box center [348, 167] width 696 height 334
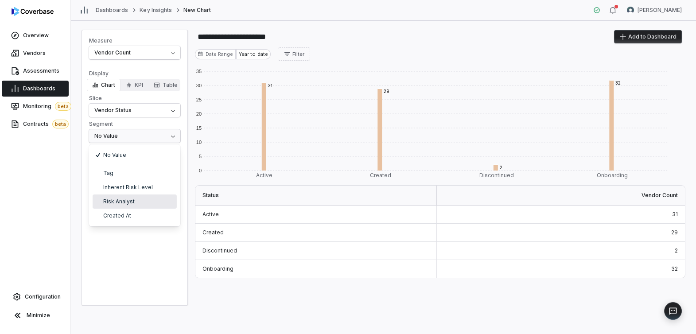
select select "**********"
type input "**********"
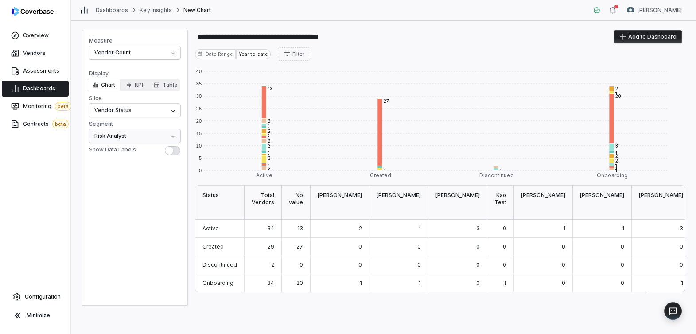
click at [173, 138] on html "**********" at bounding box center [348, 167] width 696 height 334
click at [147, 283] on html "**********" at bounding box center [348, 167] width 696 height 334
click at [30, 56] on span "Vendors" at bounding box center [34, 53] width 23 height 7
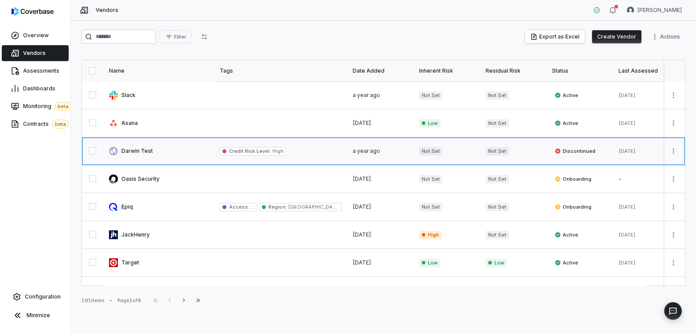
click at [163, 150] on link at bounding box center [159, 150] width 111 height 27
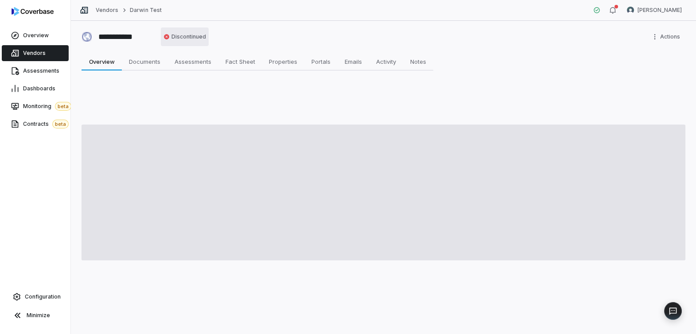
click at [187, 40] on html "**********" at bounding box center [348, 167] width 696 height 334
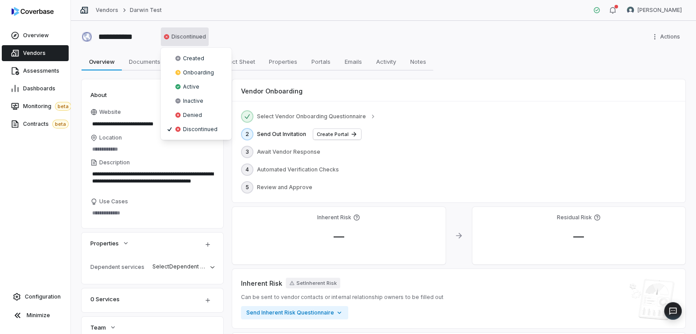
click at [294, 31] on html "**********" at bounding box center [348, 167] width 696 height 334
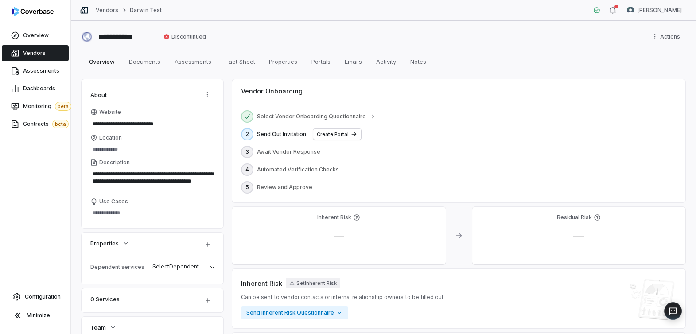
click at [294, 31] on div "**********" at bounding box center [384, 37] width 604 height 14
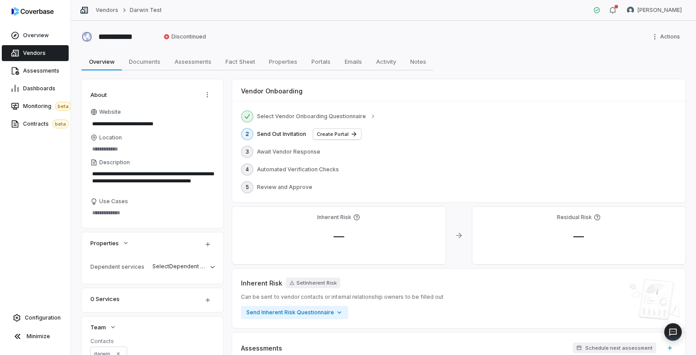
type textarea "*"
